Goal: Check status: Check status

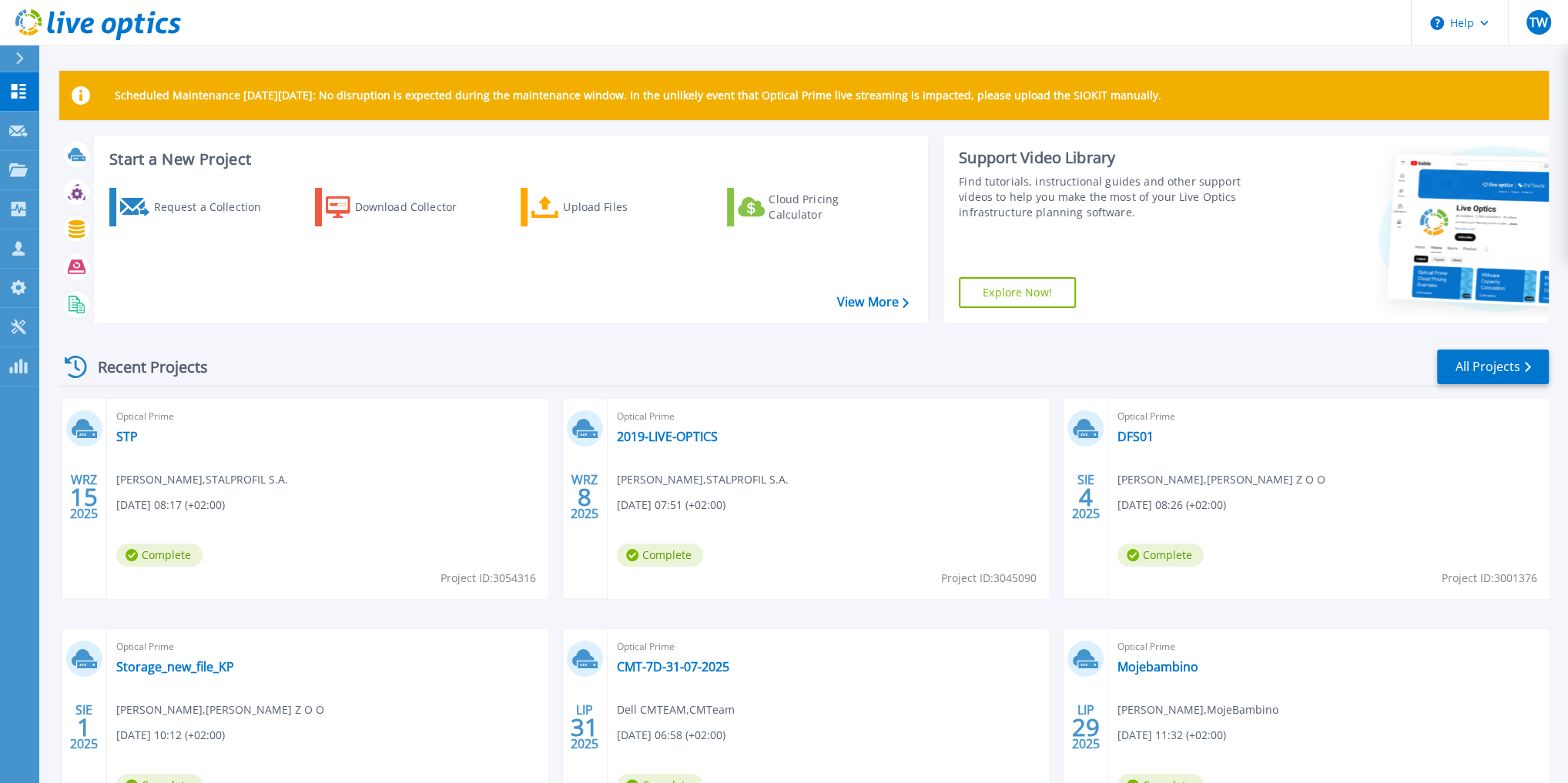
scroll to position [134, 0]
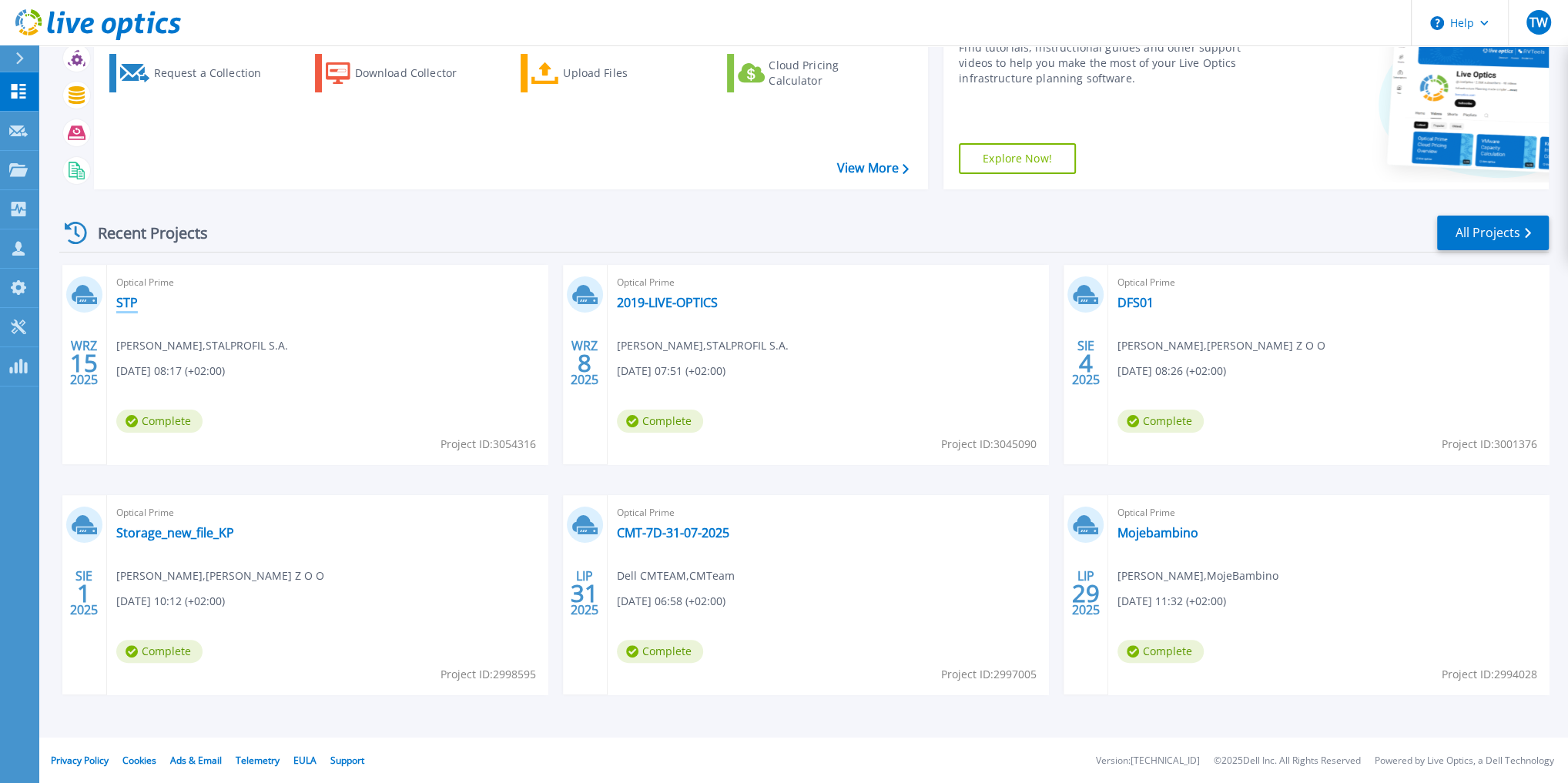
click at [126, 296] on link "STP" at bounding box center [127, 303] width 21 height 15
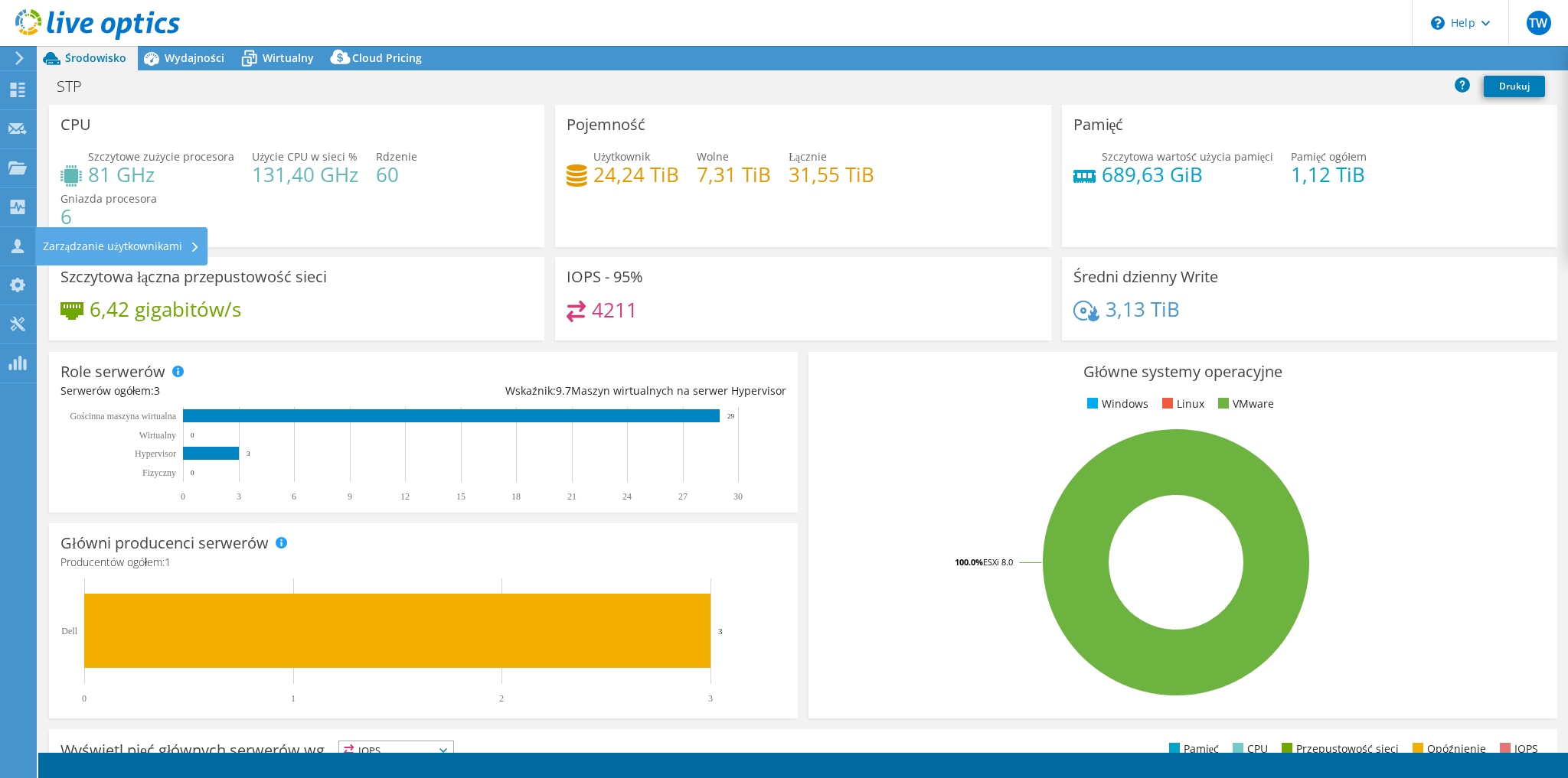
select select "USD"
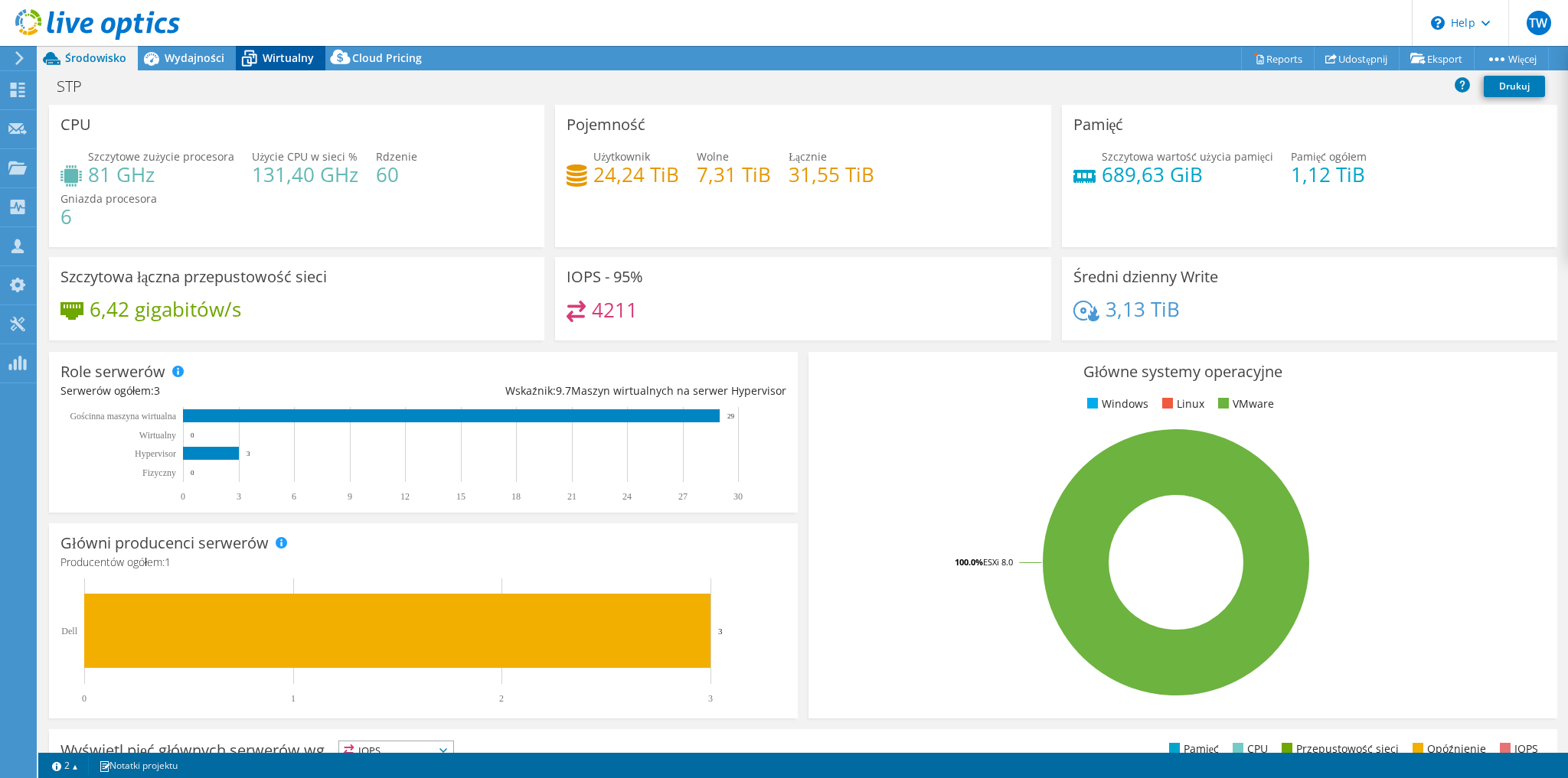
click at [276, 58] on span "Wirtualny" at bounding box center [288, 58] width 52 height 14
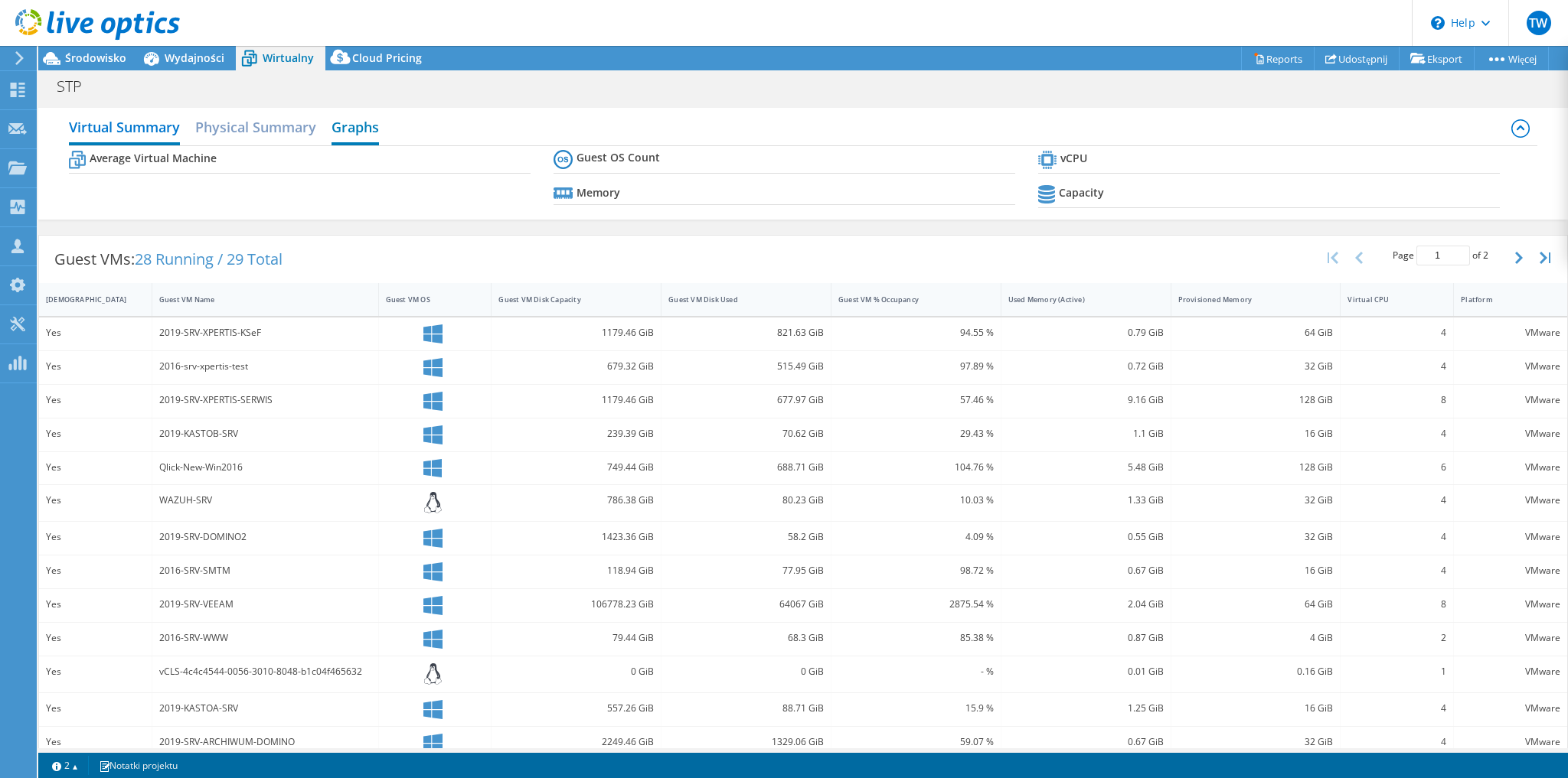
click at [366, 116] on h2 "Graphs" at bounding box center [355, 129] width 47 height 34
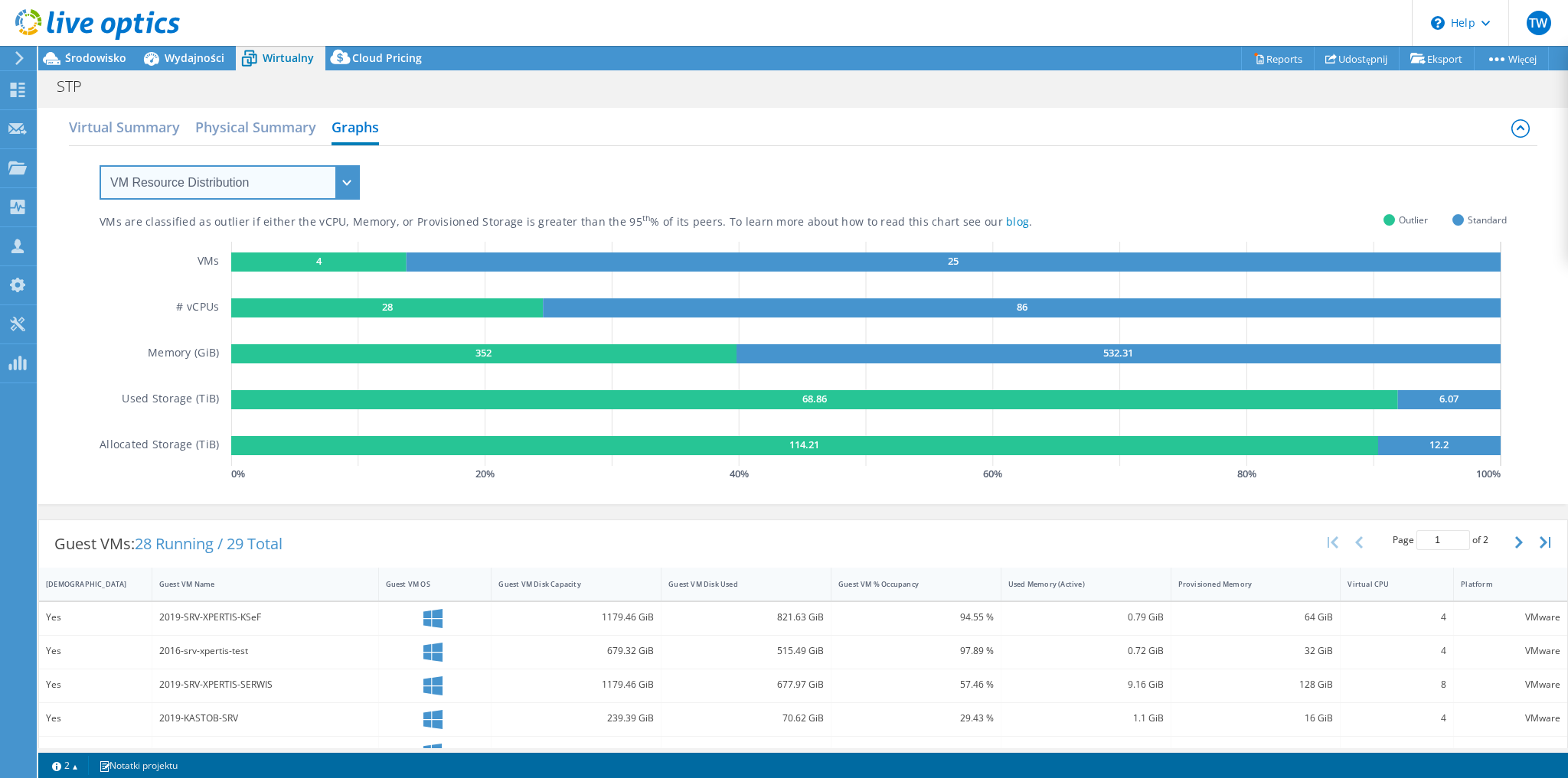
click at [228, 171] on select "VM Resource Distribution Provisioning Contrast Over Provisioning" at bounding box center [230, 183] width 260 height 35
select select "Over Provisioning"
click at [100, 166] on select "VM Resource Distribution Provisioning Contrast Over Provisioning" at bounding box center [230, 183] width 260 height 35
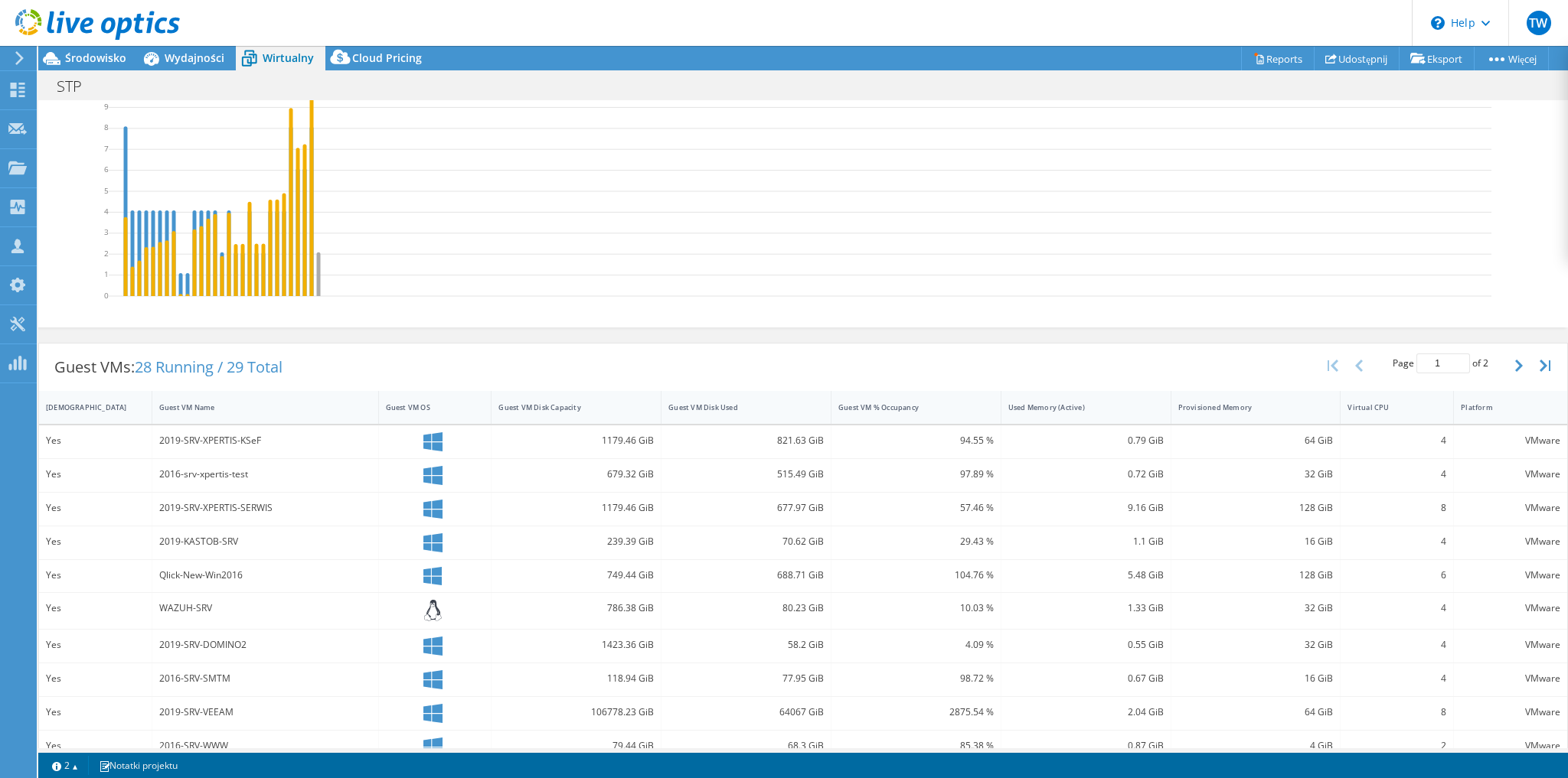
scroll to position [61, 0]
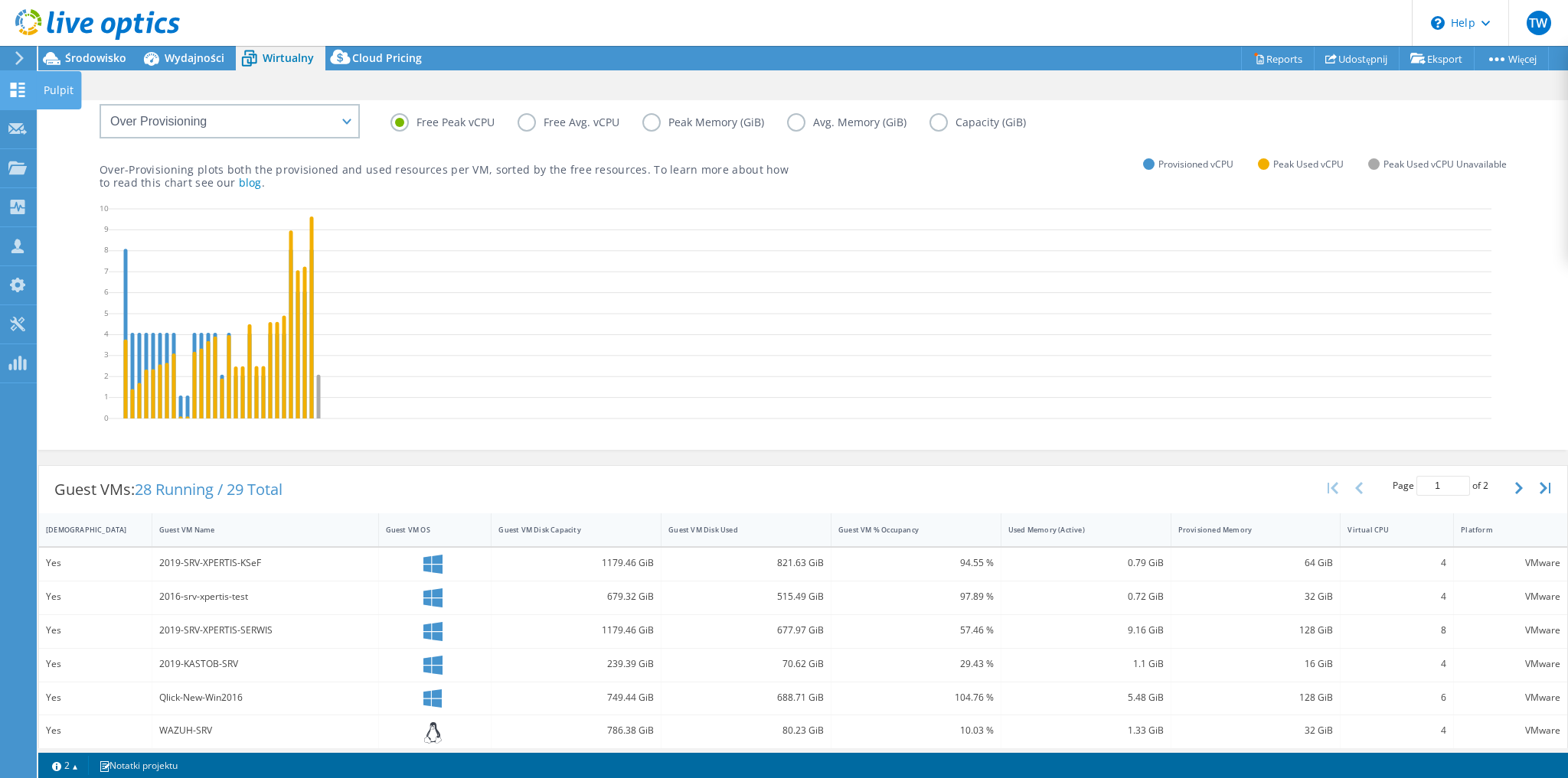
click at [25, 93] on icon at bounding box center [18, 90] width 19 height 14
